Goal: Navigation & Orientation: Find specific page/section

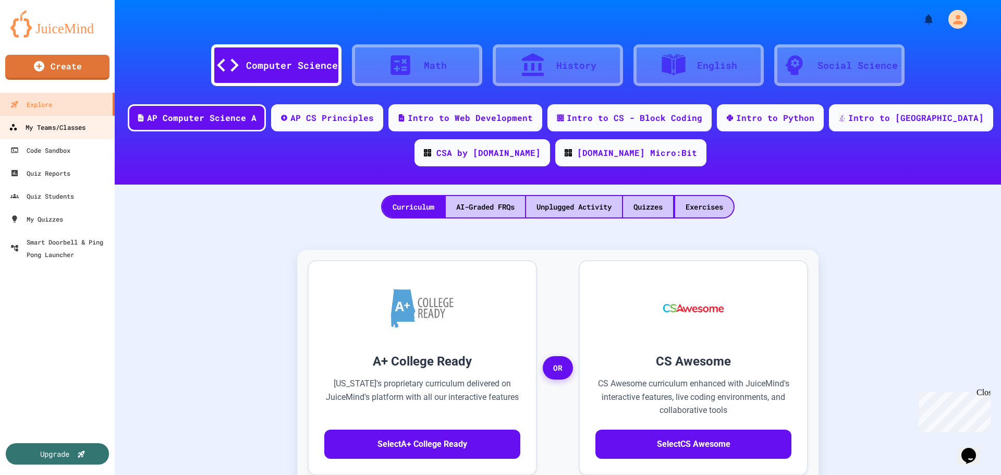
click at [48, 126] on div "My Teams/Classes" at bounding box center [47, 127] width 77 height 13
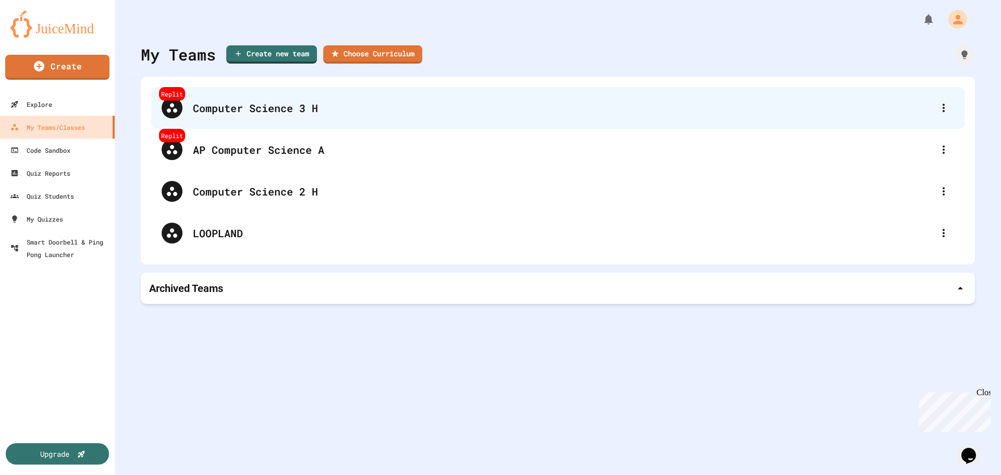
click at [283, 106] on div "Computer Science 3 H" at bounding box center [563, 108] width 740 height 16
